Goal: Task Accomplishment & Management: Manage account settings

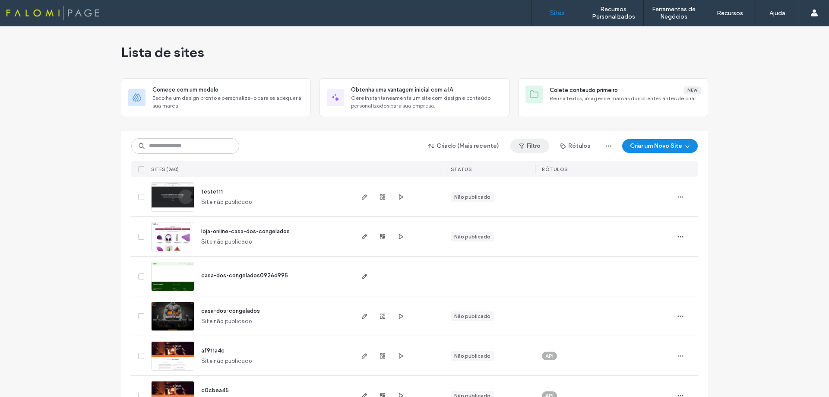
click at [523, 147] on span "button" at bounding box center [522, 146] width 9 height 13
click at [431, 169] on div "Publicado" at bounding box center [462, 167] width 66 height 7
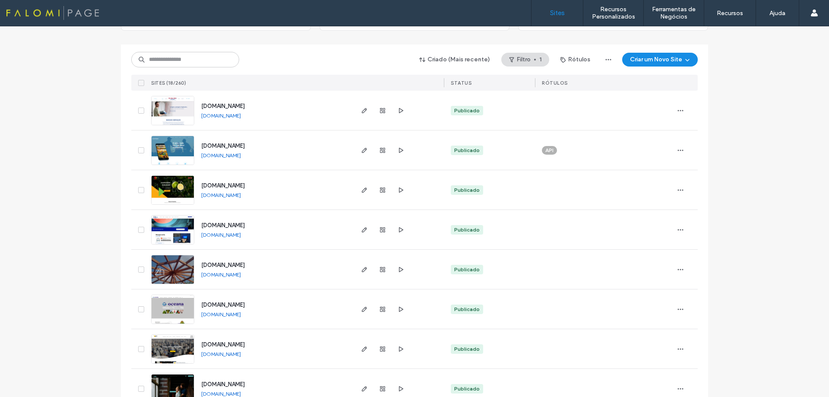
scroll to position [130, 0]
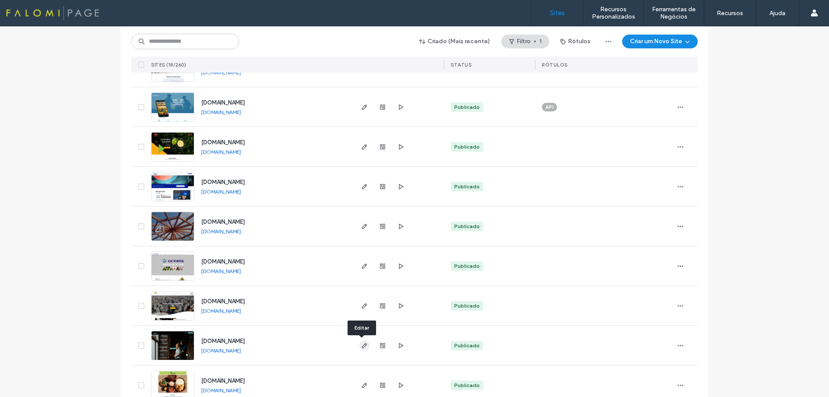
click at [361, 345] on icon "button" at bounding box center [364, 345] width 7 height 7
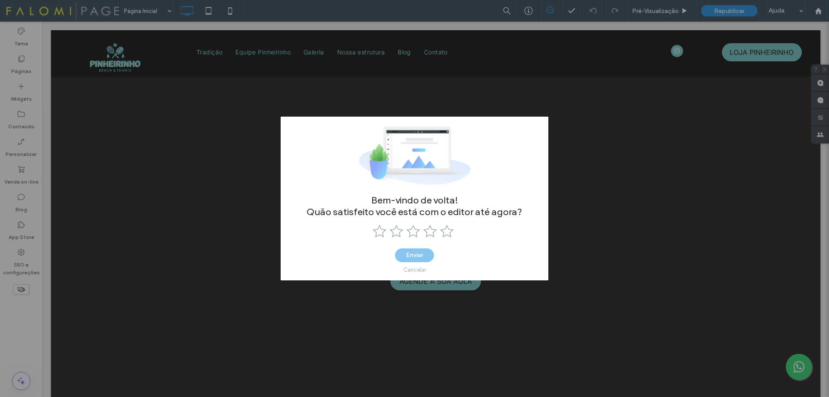
click at [581, 199] on div "Bem-vindo de volta! Quão satisfeito você está com o editor até agora? Enviar Ca…" at bounding box center [414, 198] width 829 height 397
click at [448, 231] on use at bounding box center [447, 231] width 14 height 13
click at [413, 256] on button "Enviar" at bounding box center [414, 255] width 39 height 14
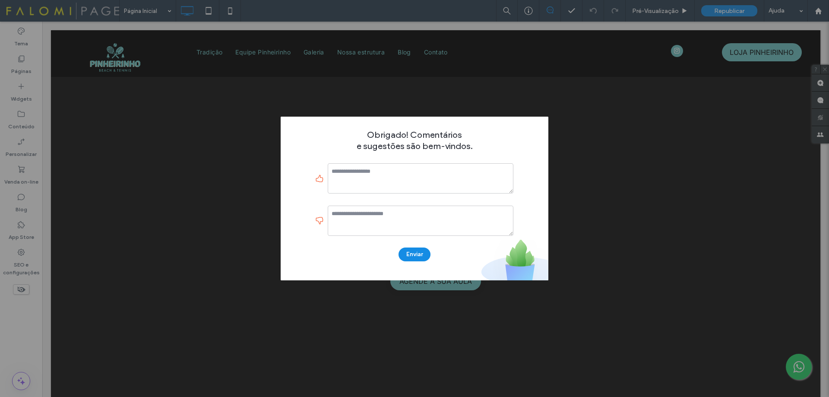
click at [574, 229] on div "Obrigado! Comentários e sugestões são bem-vindos. Enviar" at bounding box center [414, 198] width 829 height 397
click at [425, 253] on button "Enviar" at bounding box center [415, 255] width 32 height 14
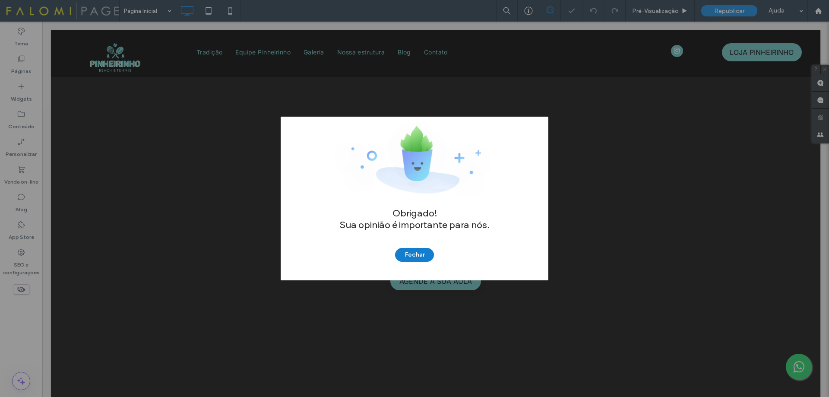
click at [426, 252] on button "Fechar" at bounding box center [414, 255] width 39 height 14
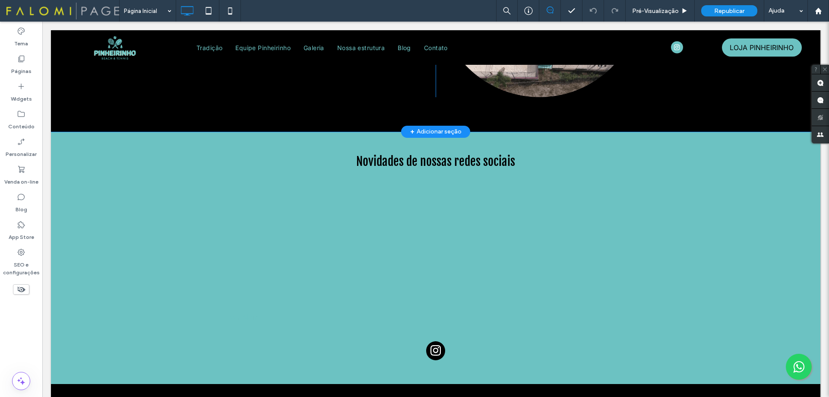
scroll to position [691, 0]
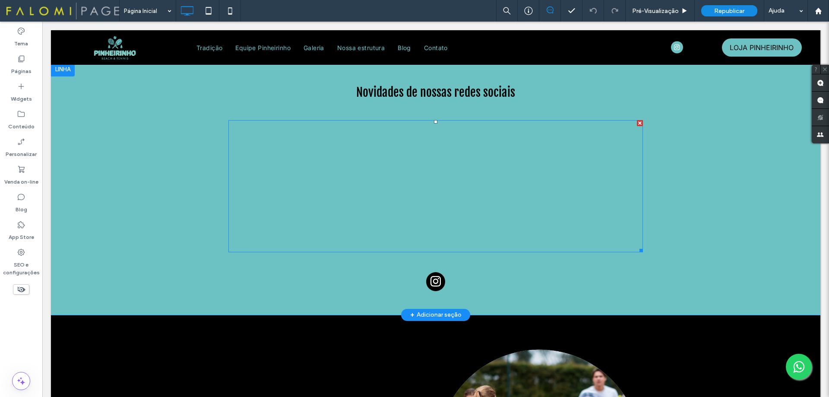
click at [398, 178] on link at bounding box center [384, 182] width 108 height 128
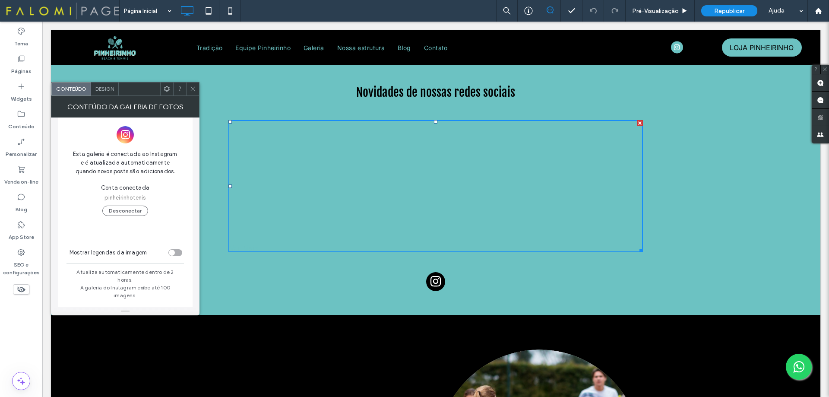
scroll to position [17, 0]
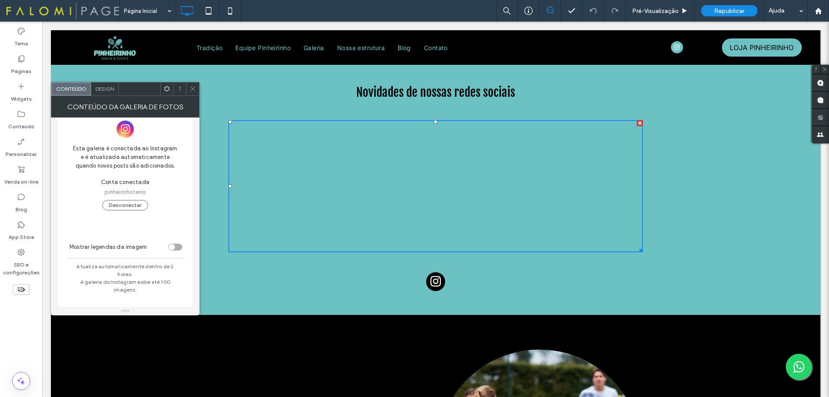
click at [174, 247] on div "toggle" at bounding box center [172, 247] width 6 height 6
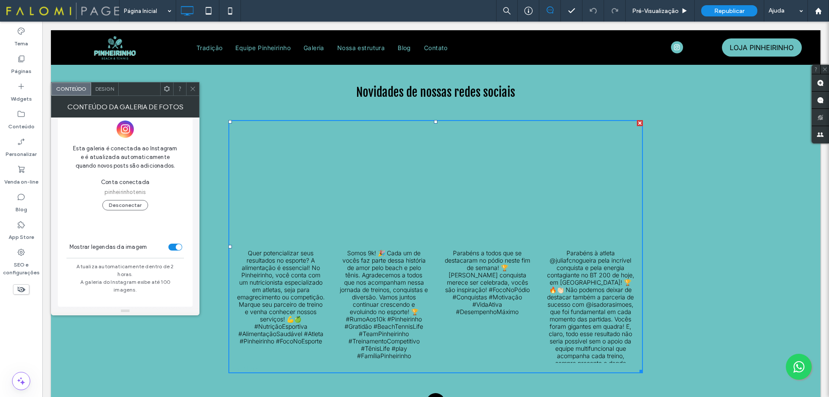
click at [127, 181] on span "Conta conectada" at bounding box center [125, 182] width 48 height 9
click at [197, 89] on div at bounding box center [192, 89] width 13 height 13
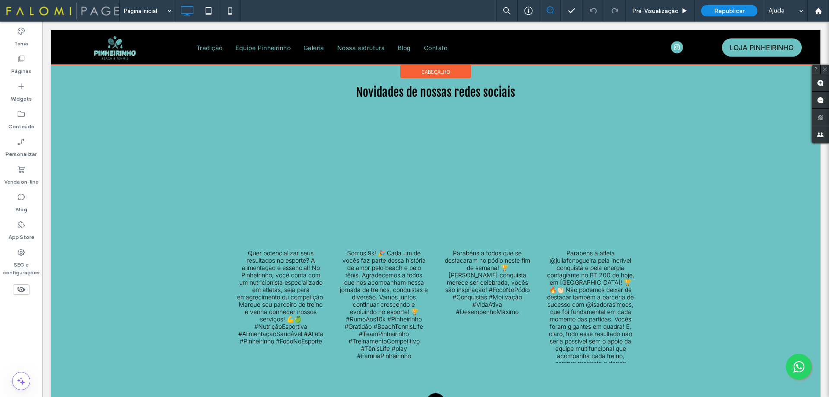
click at [674, 46] on div at bounding box center [436, 47] width 770 height 35
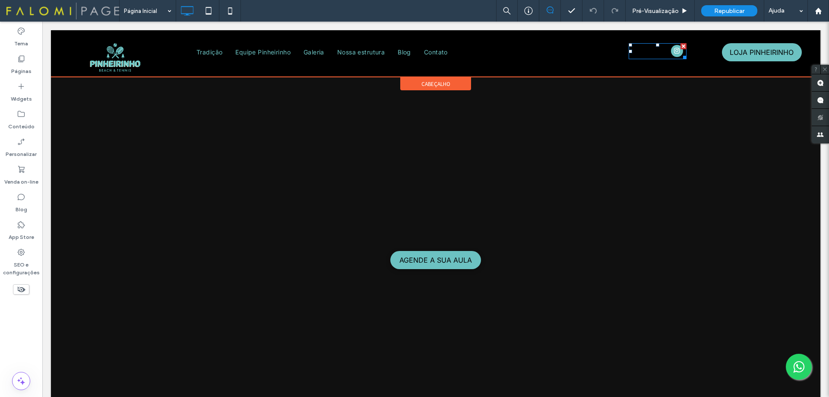
scroll to position [0, 0]
click at [674, 46] on span "instagram" at bounding box center [677, 51] width 12 height 12
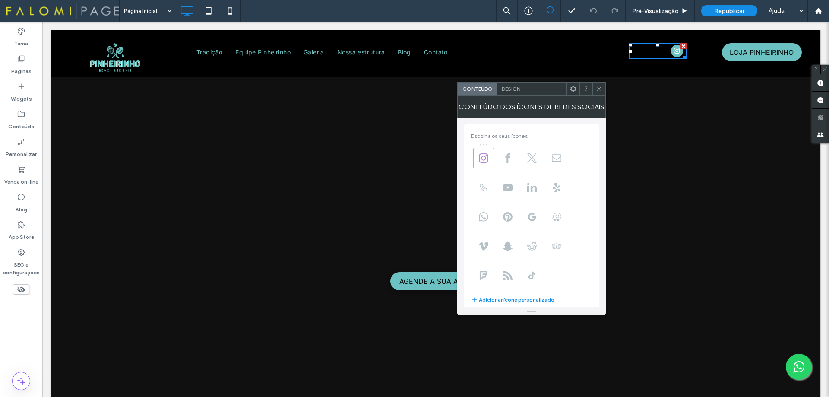
click at [484, 159] on icon at bounding box center [484, 158] width 10 height 10
click at [483, 159] on use at bounding box center [484, 158] width 10 height 10
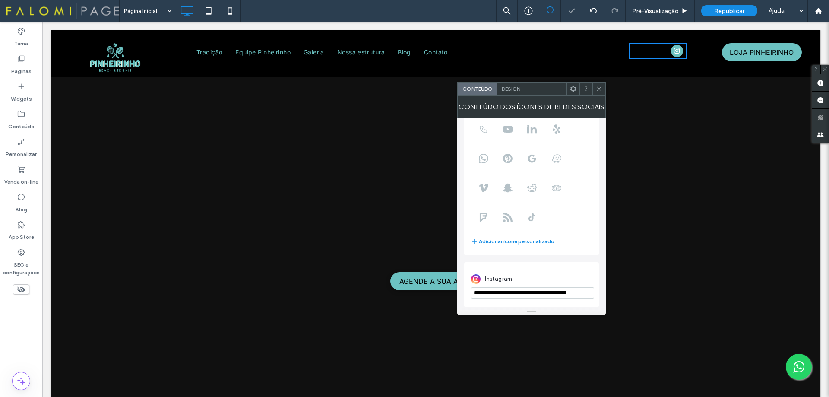
scroll to position [59, 0]
click at [597, 91] on icon at bounding box center [599, 89] width 6 height 6
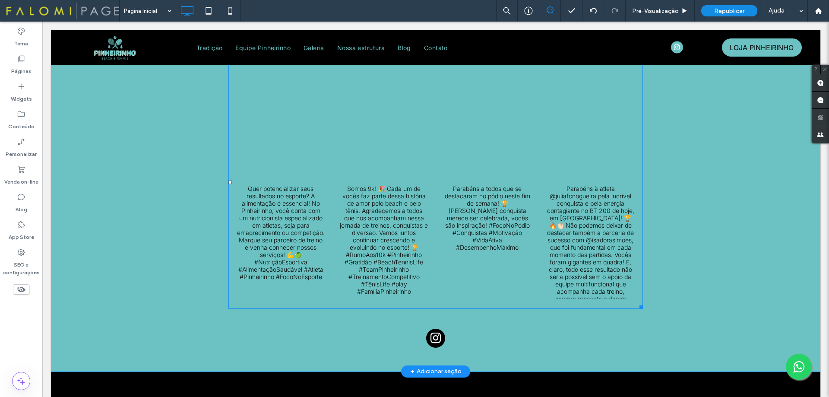
scroll to position [734, 0]
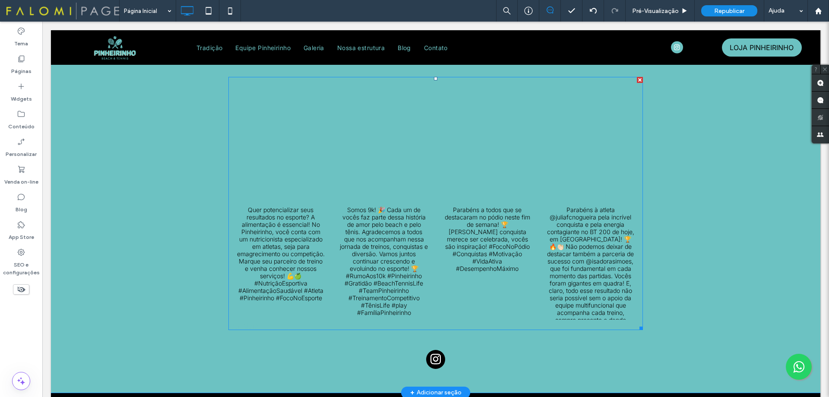
click at [555, 220] on div "Parabéns à atleta @juliafcnogueira pela incrível conquista e pela energia conta…" at bounding box center [591, 199] width 102 height 242
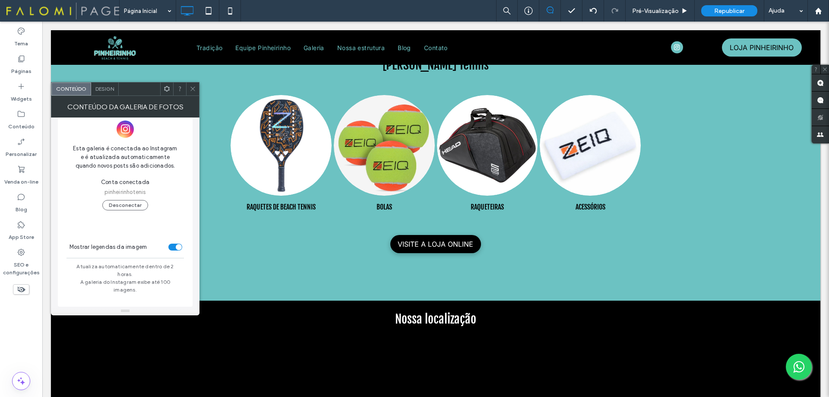
scroll to position [0, 0]
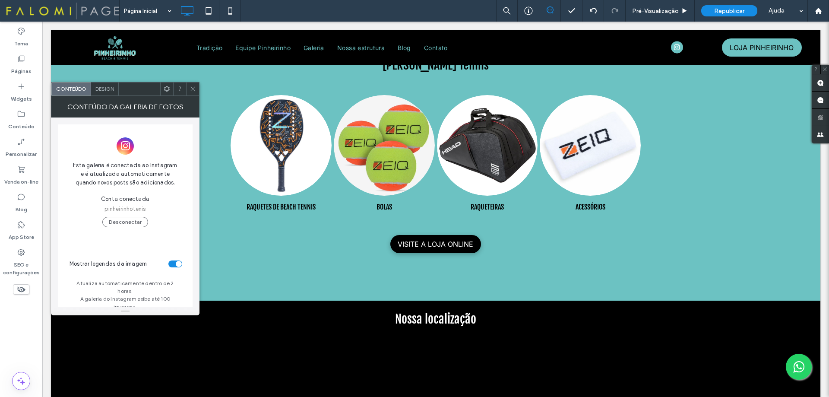
click at [100, 95] on div "Design" at bounding box center [105, 89] width 28 height 13
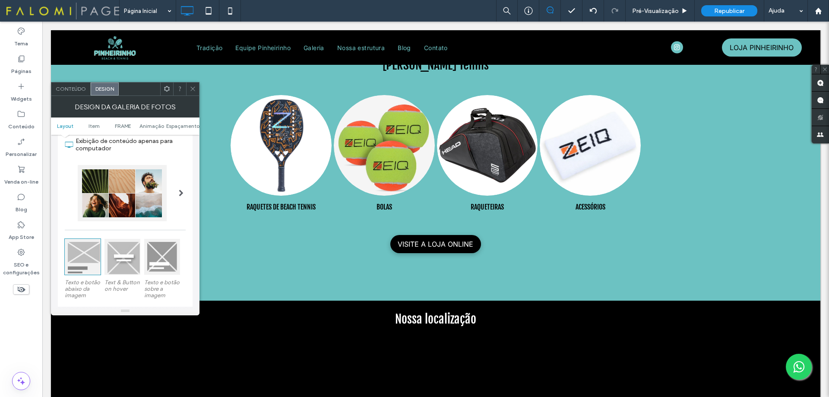
scroll to position [86, 0]
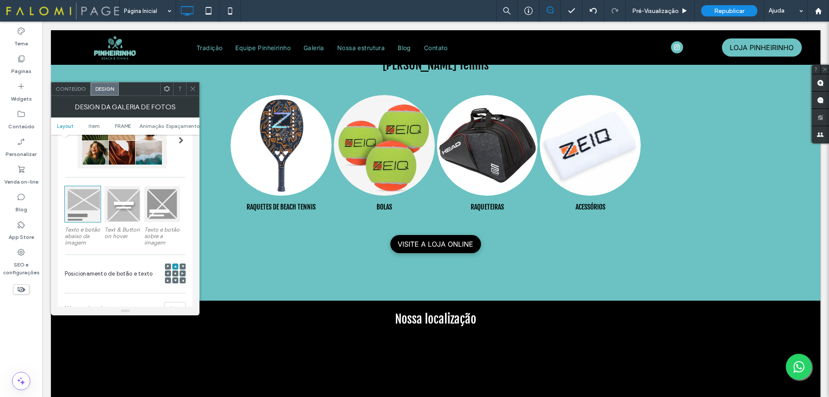
click at [79, 197] on div at bounding box center [83, 204] width 36 height 36
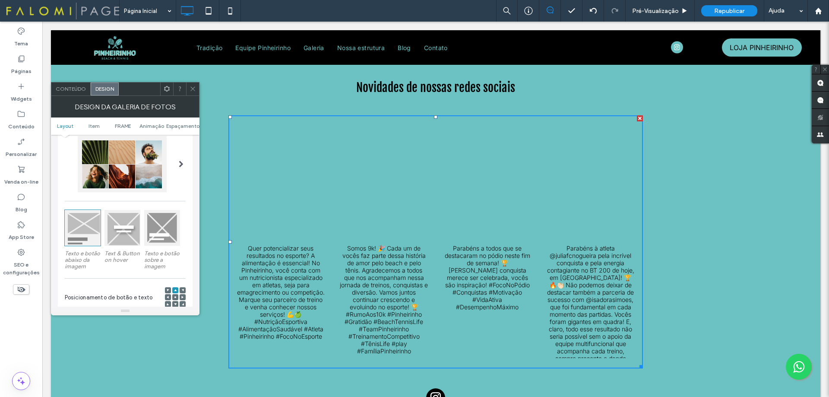
scroll to position [43, 0]
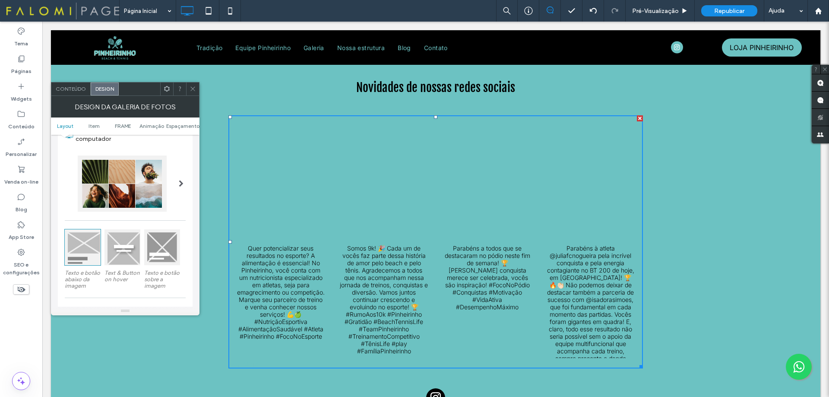
click at [77, 93] on div "Conteúdo" at bounding box center [70, 89] width 39 height 13
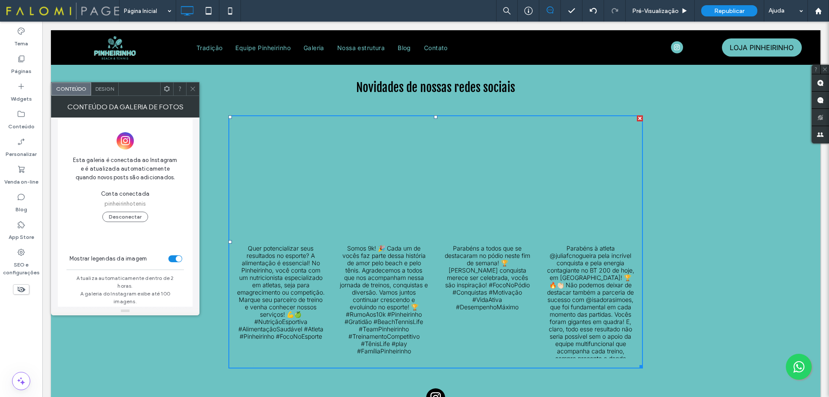
scroll to position [0, 0]
drag, startPoint x: 194, startPoint y: 88, endPoint x: 156, endPoint y: 43, distance: 58.5
click at [194, 88] on icon at bounding box center [193, 89] width 6 height 6
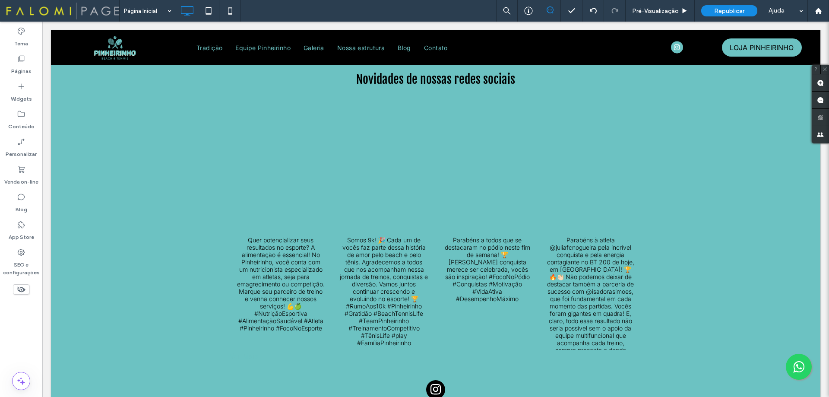
scroll to position [691, 0]
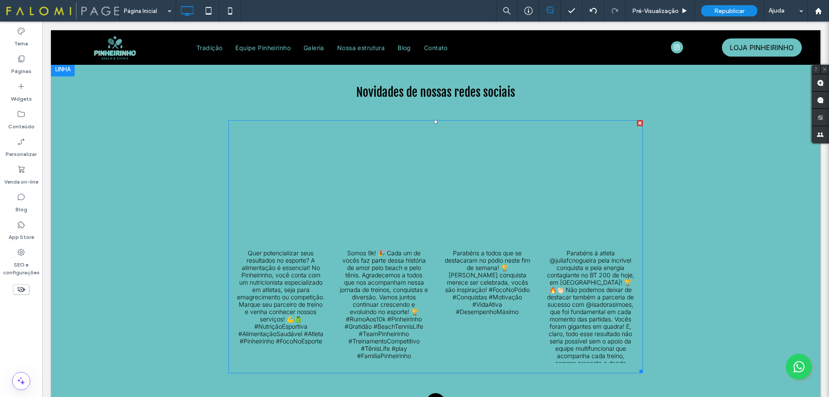
click at [338, 191] on link at bounding box center [384, 182] width 108 height 128
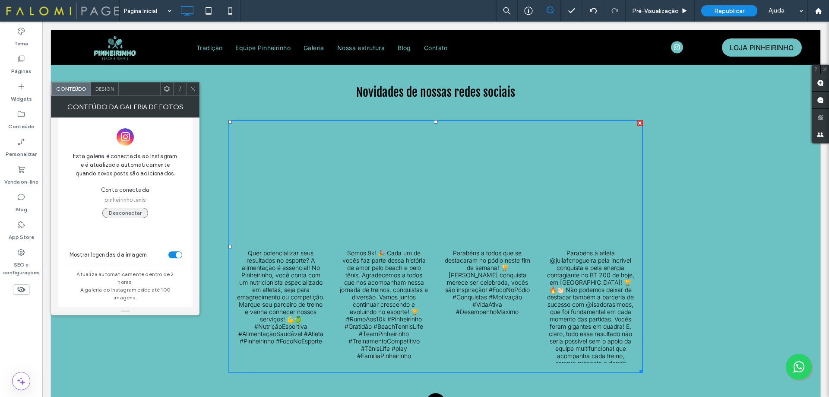
scroll to position [17, 0]
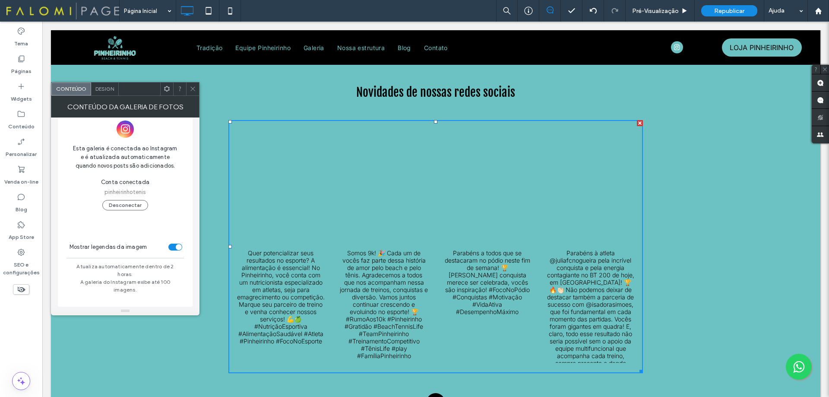
click at [165, 92] on span at bounding box center [167, 89] width 6 height 13
click at [194, 87] on icon at bounding box center [193, 89] width 6 height 6
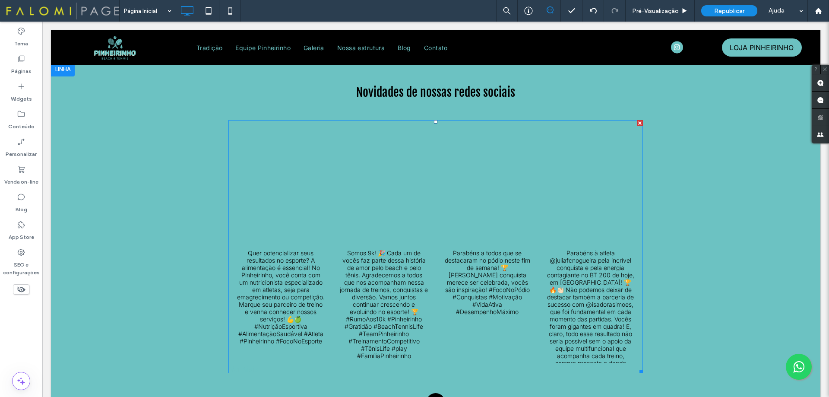
click at [337, 173] on link at bounding box center [384, 182] width 108 height 128
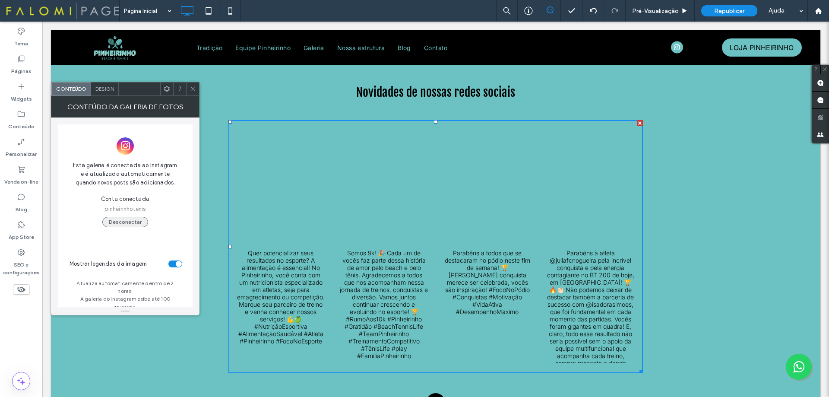
click at [132, 219] on button "Desconectar" at bounding box center [125, 222] width 46 height 10
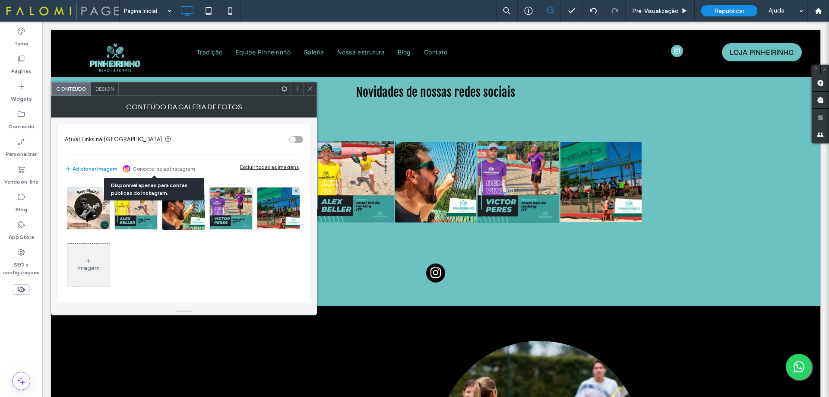
click at [146, 169] on link "Conecte-se ao Instagram" at bounding box center [164, 169] width 63 height 8
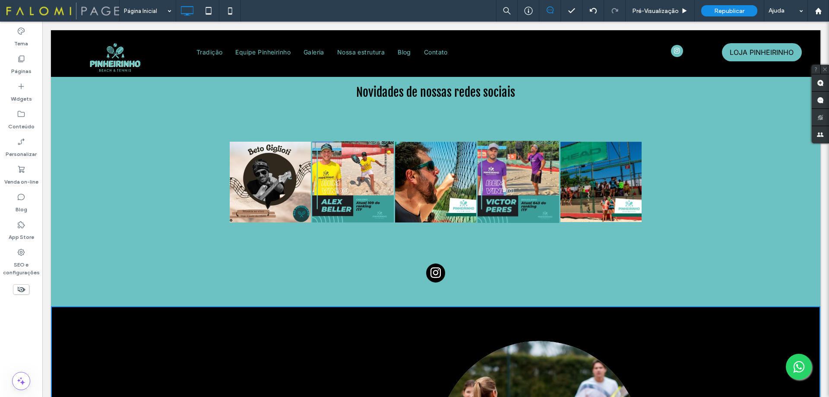
click at [245, 173] on link at bounding box center [270, 181] width 81 height 121
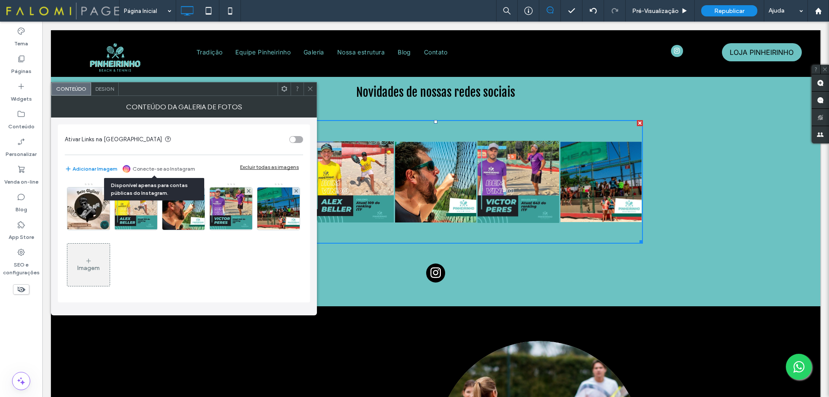
click at [146, 167] on link "Conecte-se ao Instagram" at bounding box center [164, 169] width 63 height 8
click at [308, 89] on icon at bounding box center [310, 89] width 6 height 6
